Goal: Navigation & Orientation: Find specific page/section

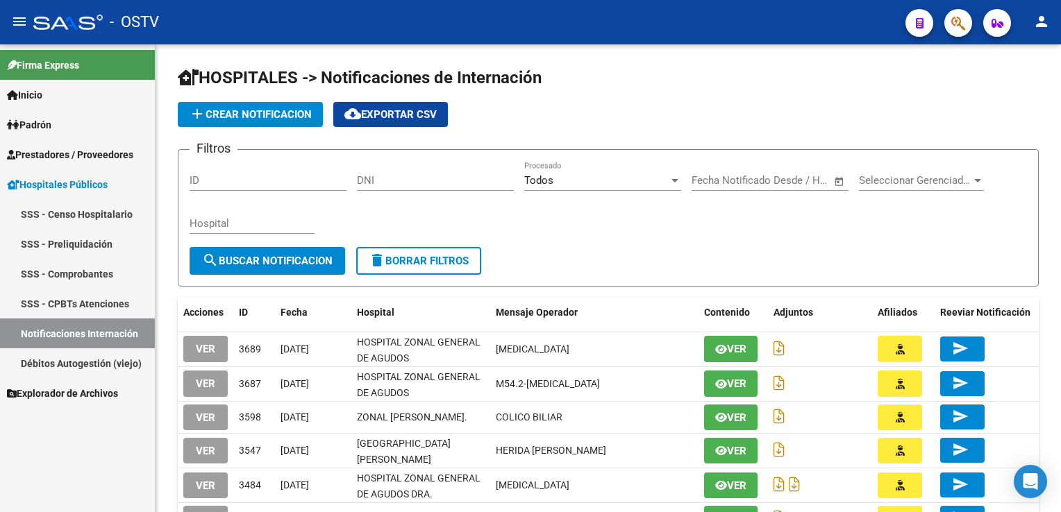
click at [117, 217] on link "SSS - Censo Hospitalario" at bounding box center [77, 214] width 155 height 30
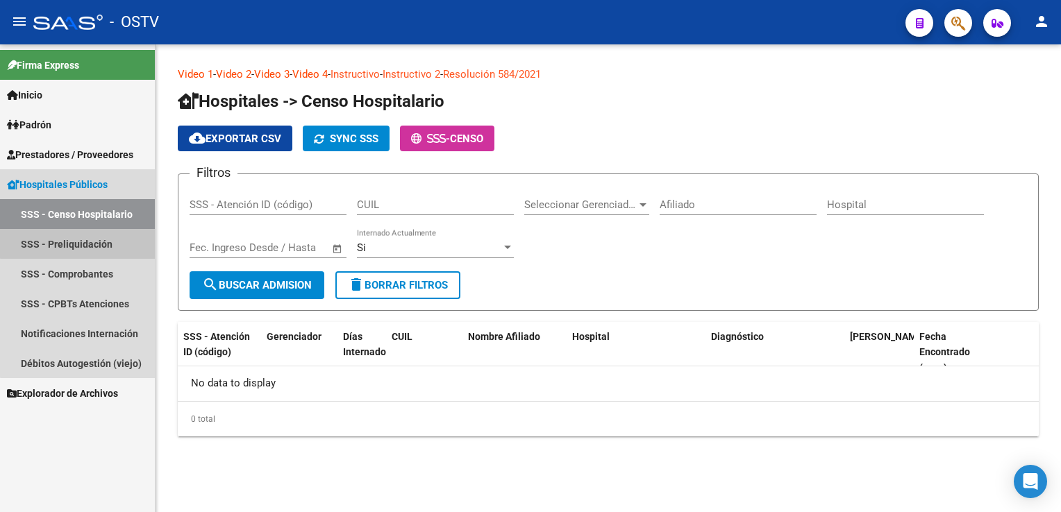
click at [84, 243] on link "SSS - Preliquidación" at bounding box center [77, 244] width 155 height 30
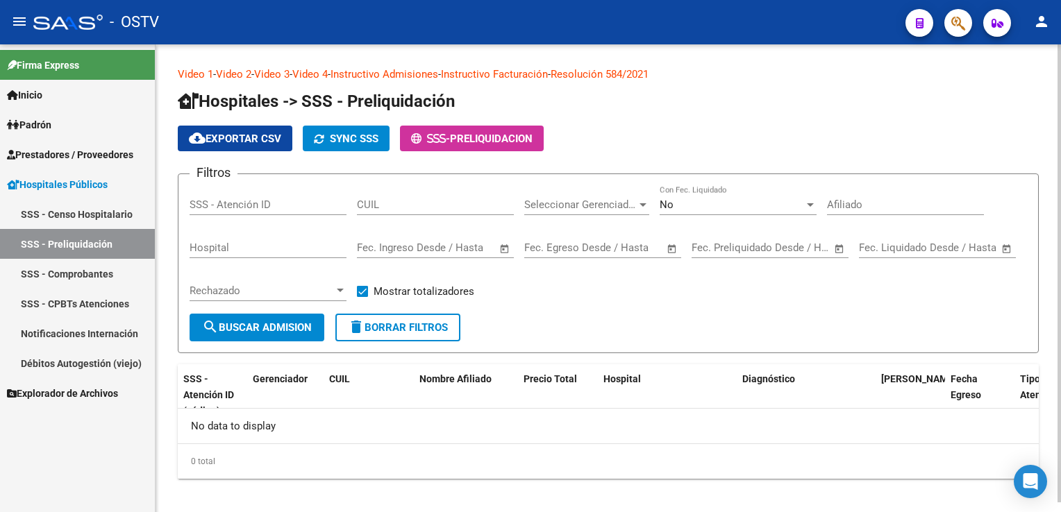
scroll to position [9, 0]
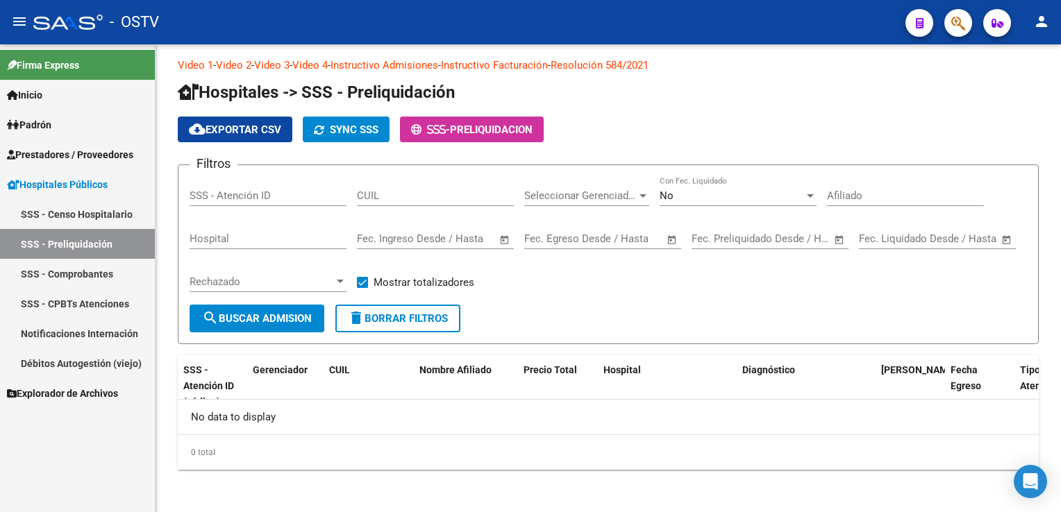
click at [71, 279] on link "SSS - Comprobantes" at bounding box center [77, 274] width 155 height 30
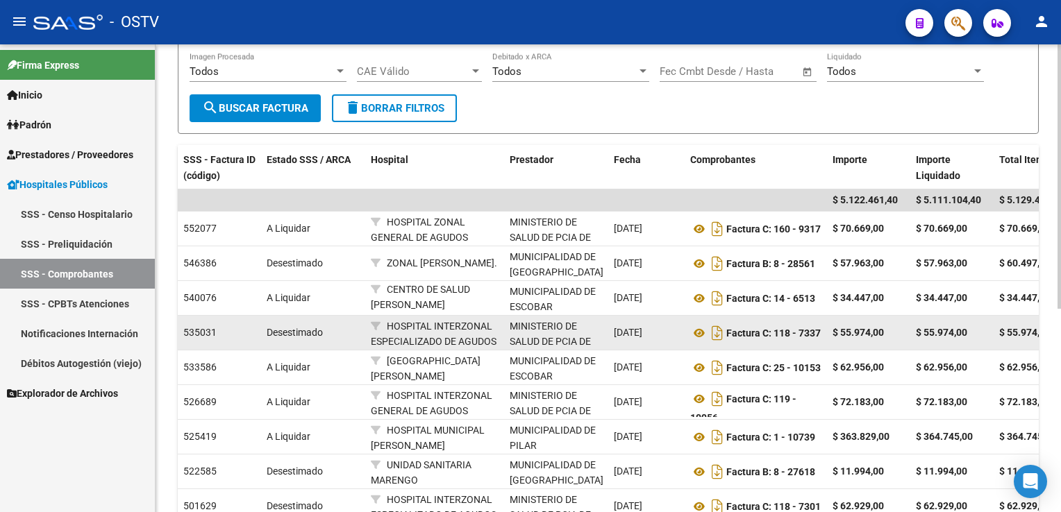
scroll to position [358, 0]
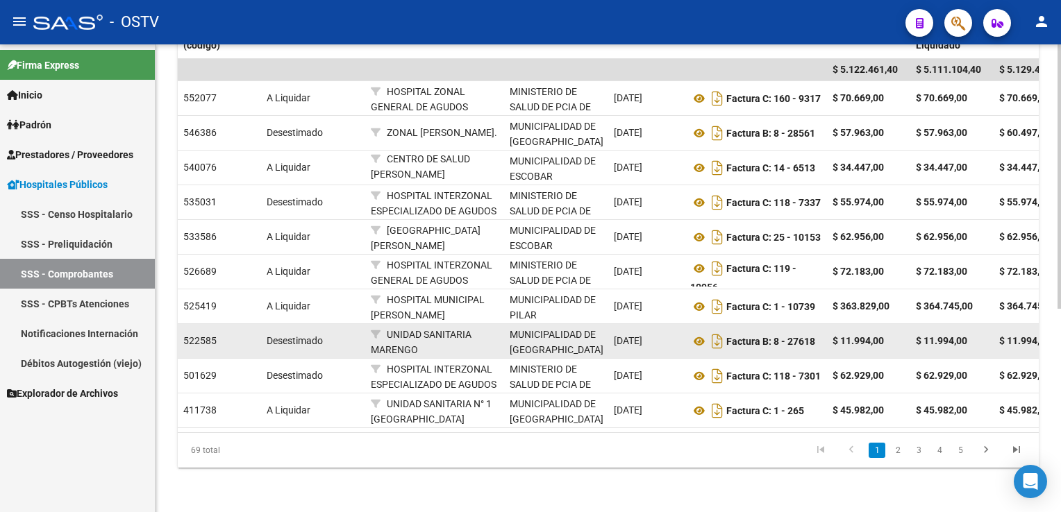
drag, startPoint x: 895, startPoint y: 446, endPoint x: 889, endPoint y: 350, distance: 96.0
click at [894, 446] on link "2" at bounding box center [897, 450] width 17 height 15
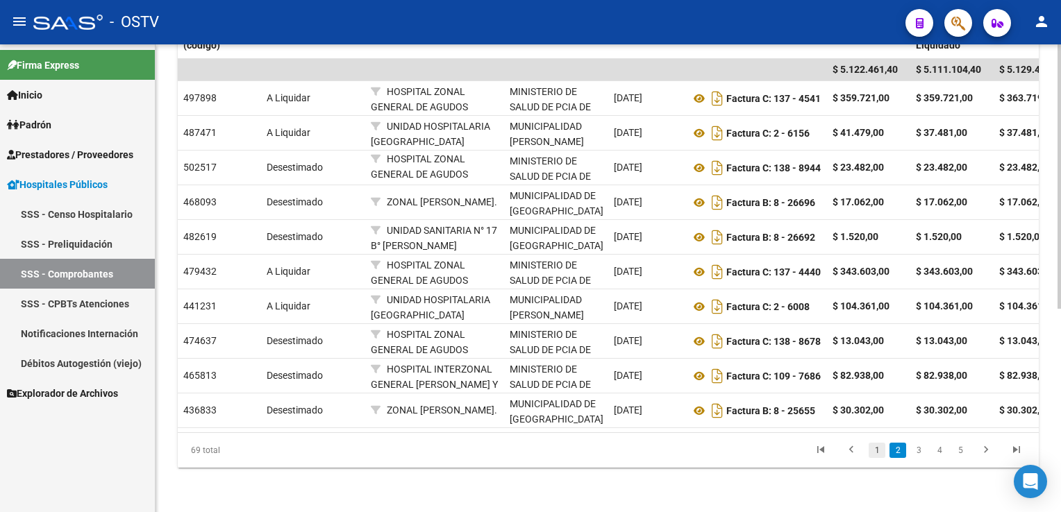
click at [875, 451] on link "1" at bounding box center [876, 450] width 17 height 15
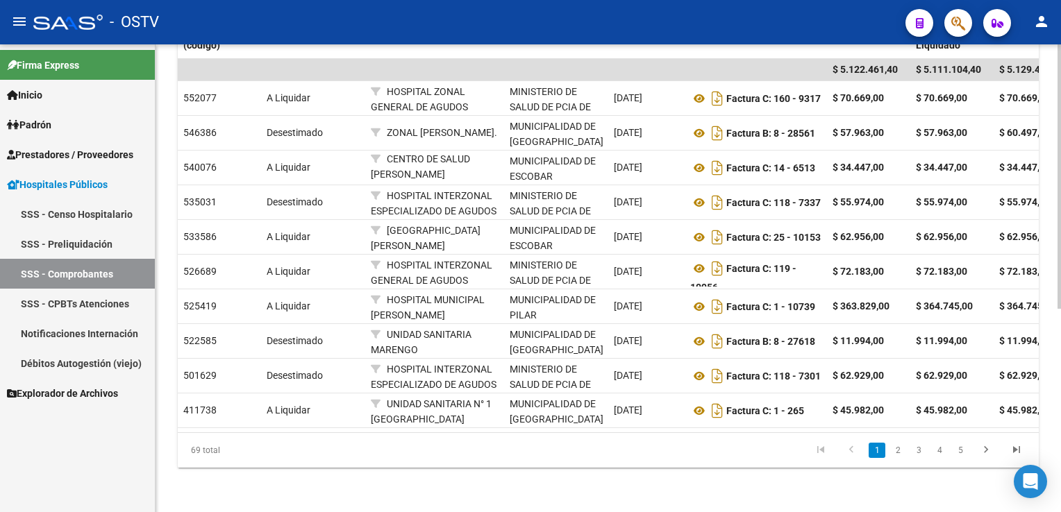
click at [53, 304] on link "SSS - CPBTs Atenciones" at bounding box center [77, 304] width 155 height 30
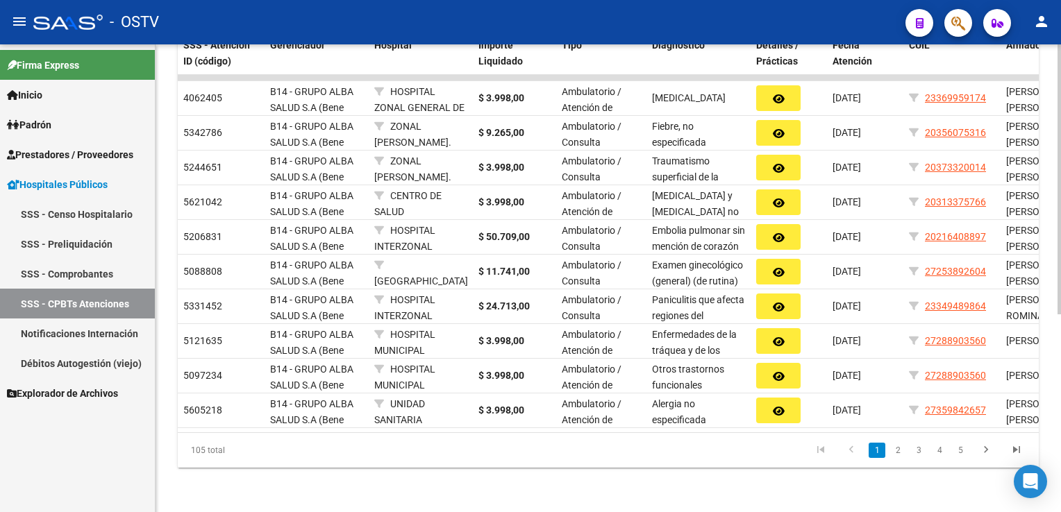
scroll to position [134, 0]
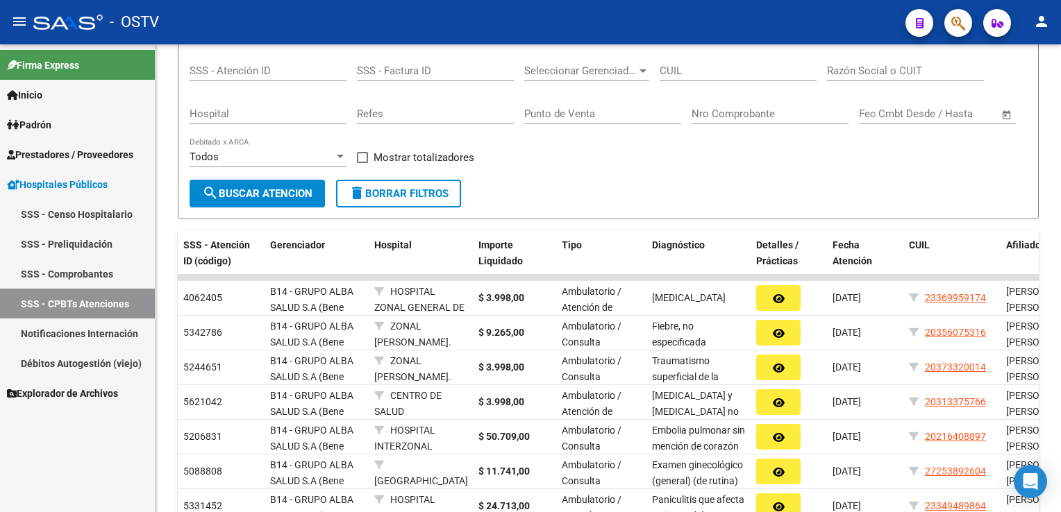
click at [79, 336] on link "Notificaciones Internación" at bounding box center [77, 334] width 155 height 30
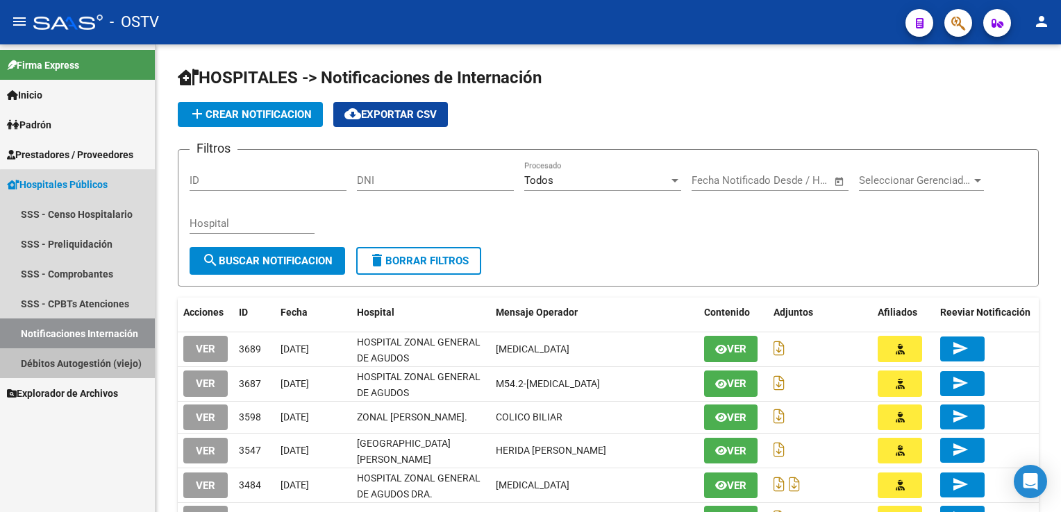
click at [116, 357] on link "Débitos Autogestión (viejo)" at bounding box center [77, 363] width 155 height 30
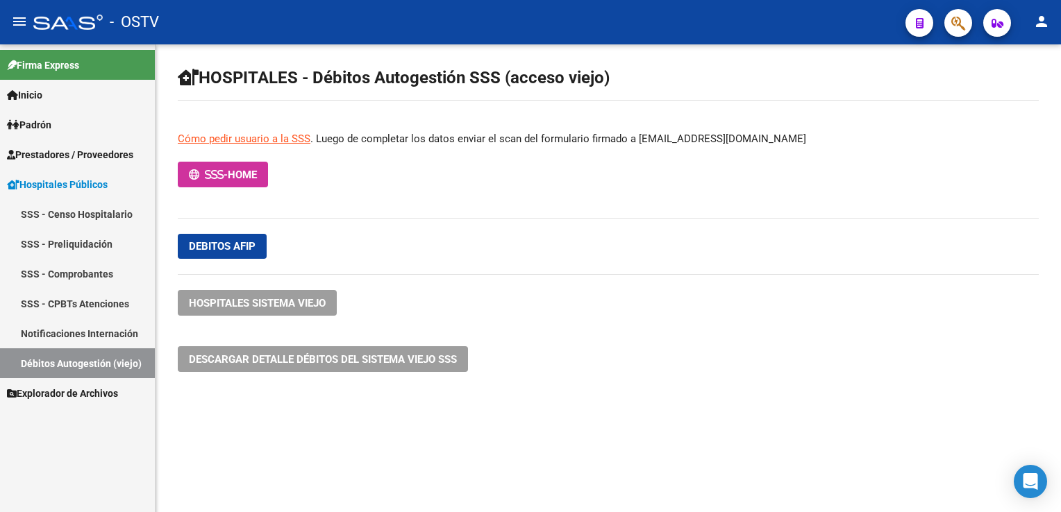
click at [108, 330] on link "Notificaciones Internación" at bounding box center [77, 334] width 155 height 30
